Goal: Task Accomplishment & Management: Manage account settings

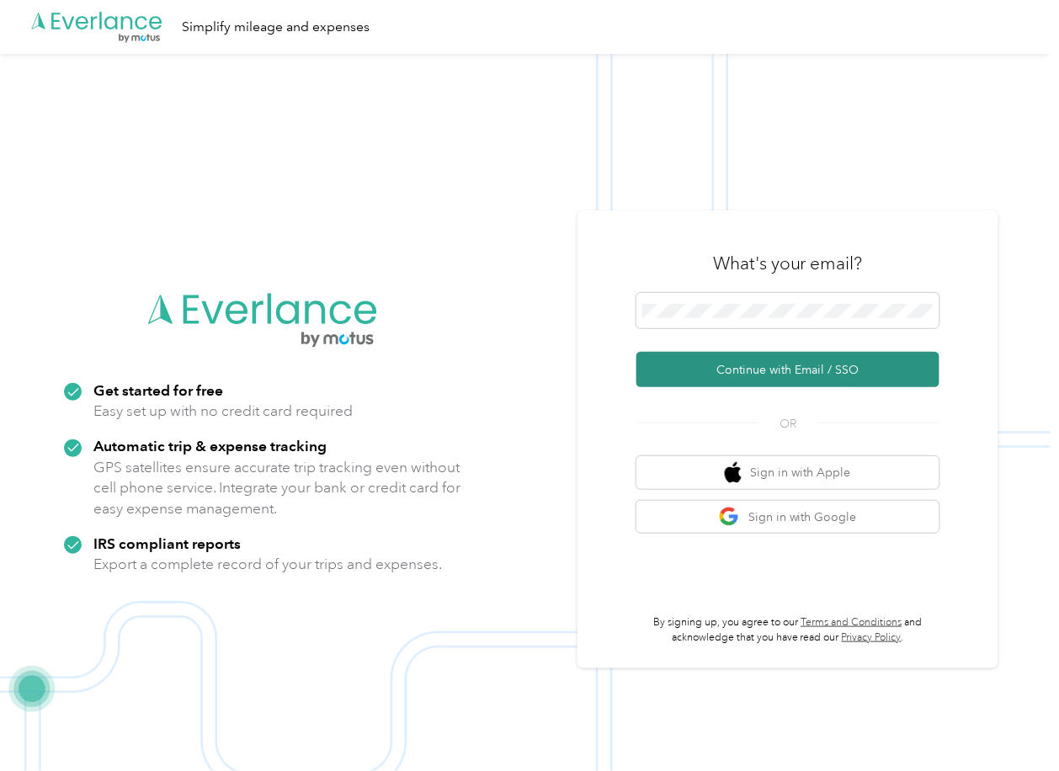
click at [680, 365] on button "Continue with Email / SSO" at bounding box center [787, 369] width 303 height 35
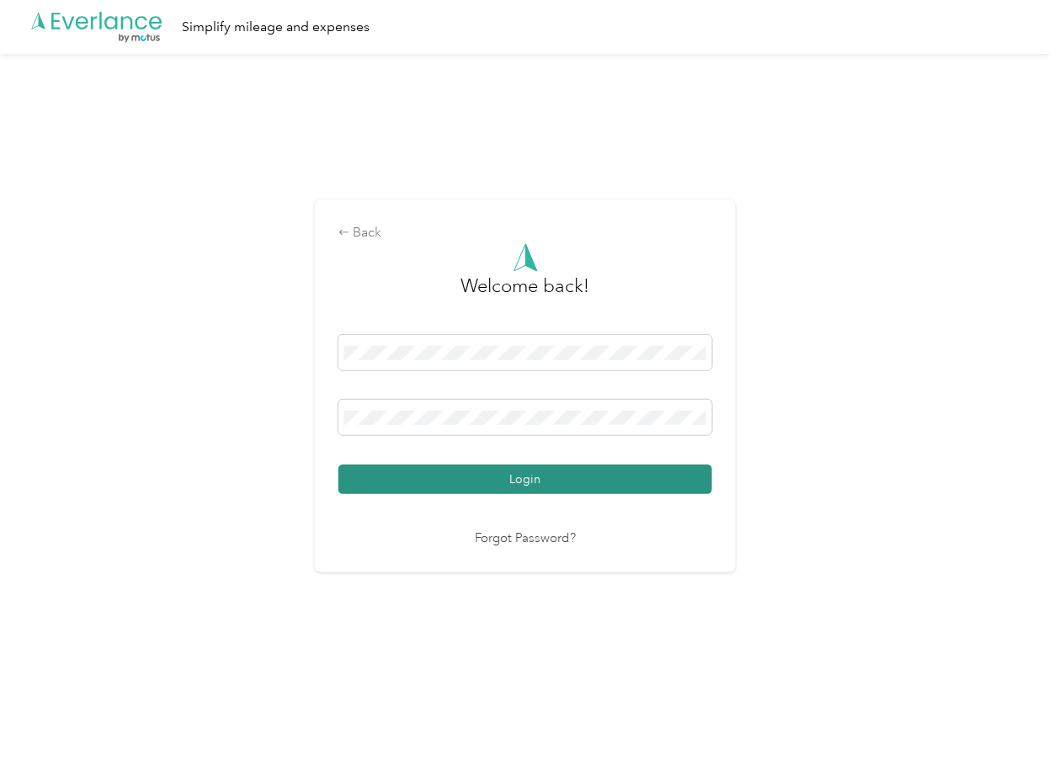
click at [407, 478] on button "Login" at bounding box center [525, 479] width 374 height 29
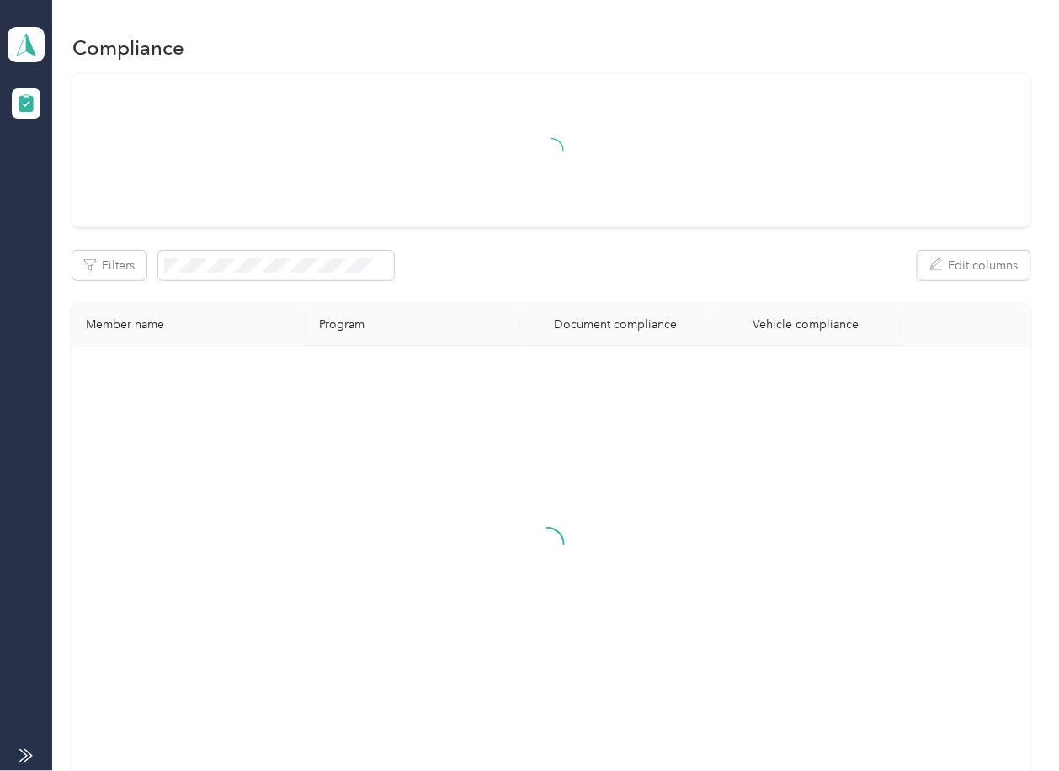
click at [684, 258] on div "Filters Edit columns" at bounding box center [550, 265] width 957 height 29
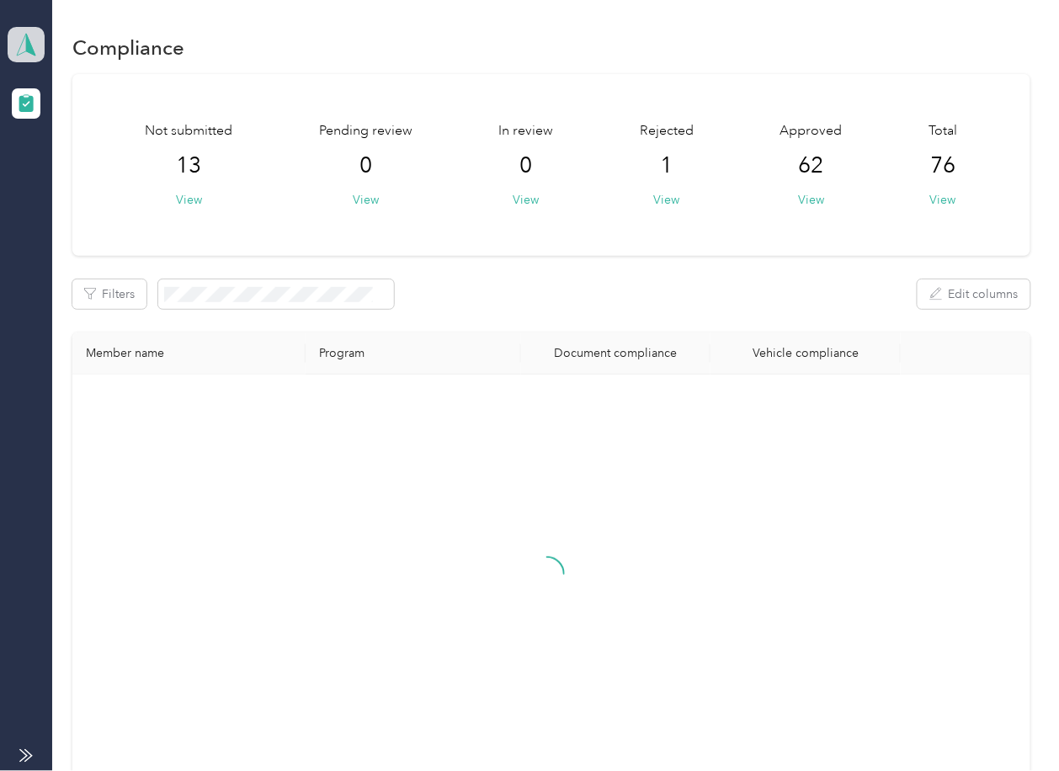
click at [20, 48] on icon at bounding box center [25, 45] width 25 height 24
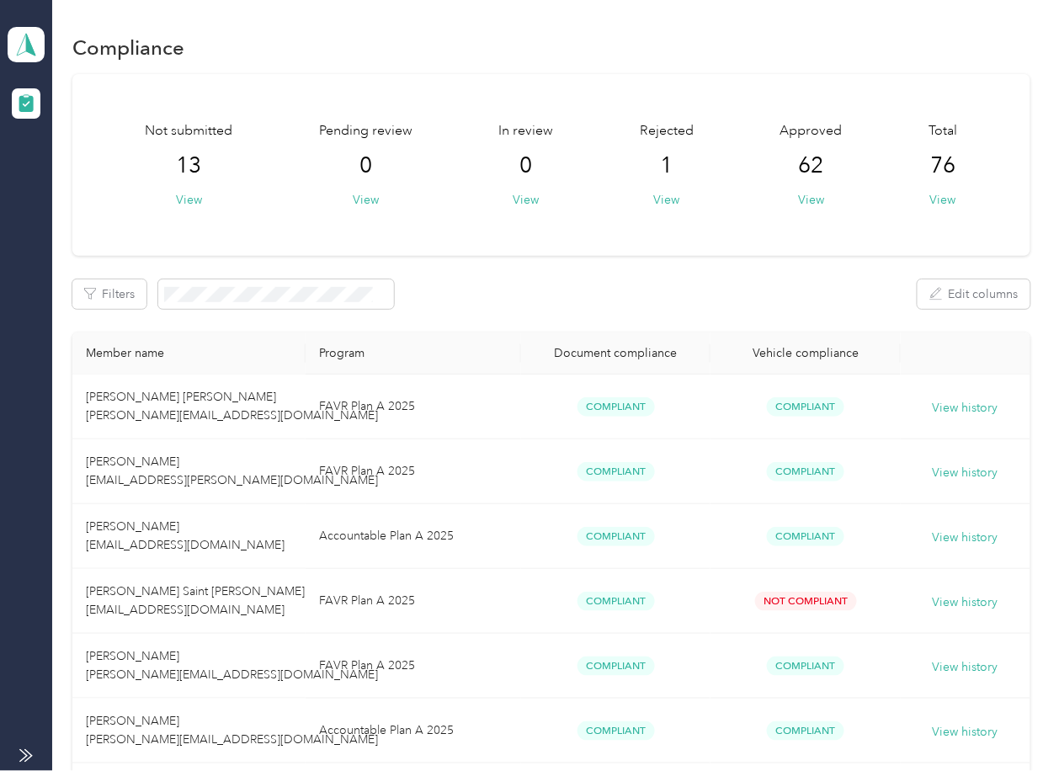
click at [41, 167] on div "Log out" at bounding box center [54, 176] width 65 height 18
